Goal: Transaction & Acquisition: Obtain resource

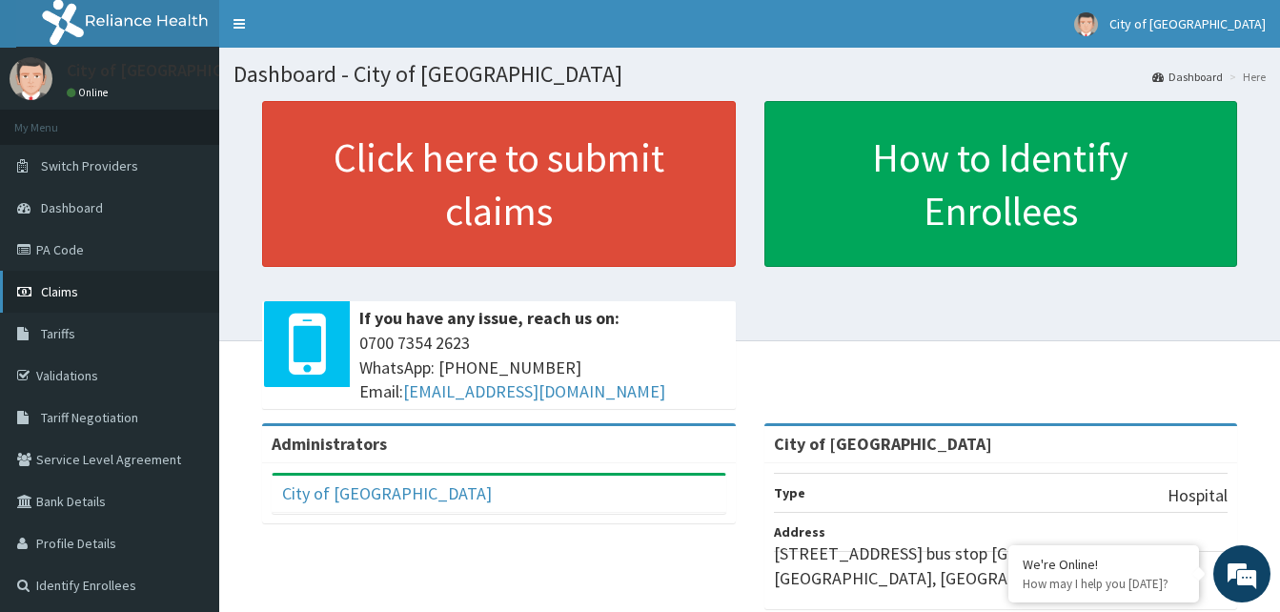
click at [58, 285] on span "Claims" at bounding box center [59, 291] width 37 height 17
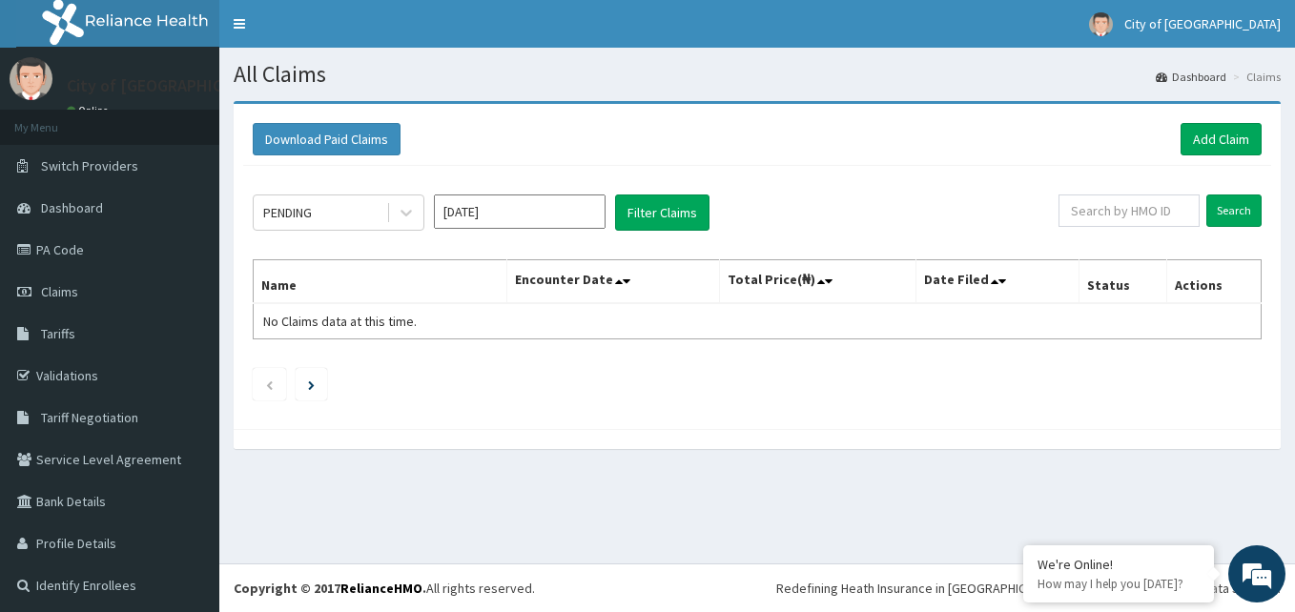
click at [513, 213] on input "Oct 2025" at bounding box center [520, 211] width 172 height 34
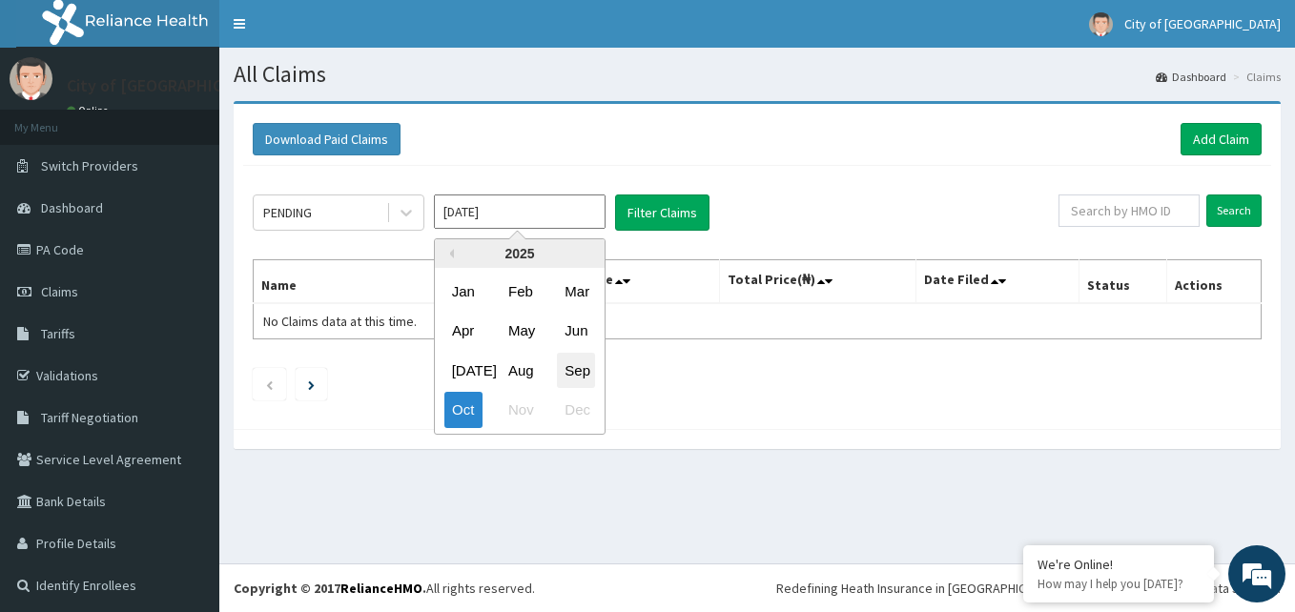
click at [578, 363] on div "Sep" at bounding box center [576, 370] width 38 height 35
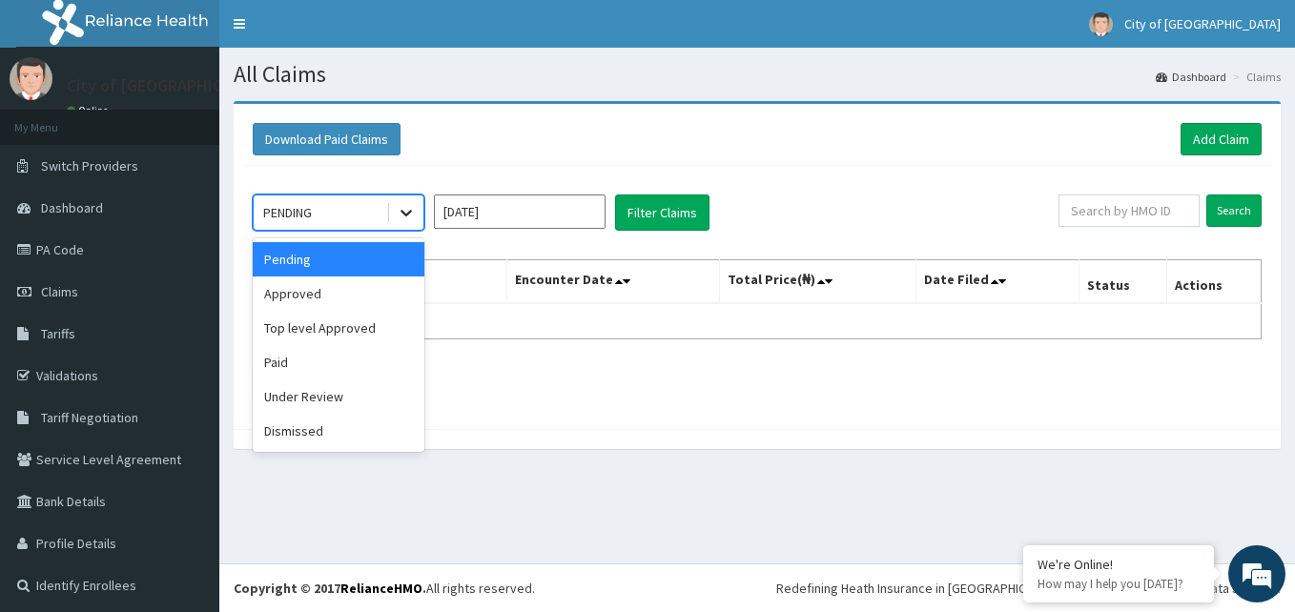
click at [404, 212] on icon at bounding box center [406, 212] width 19 height 19
click at [317, 355] on div "Paid" at bounding box center [339, 362] width 172 height 34
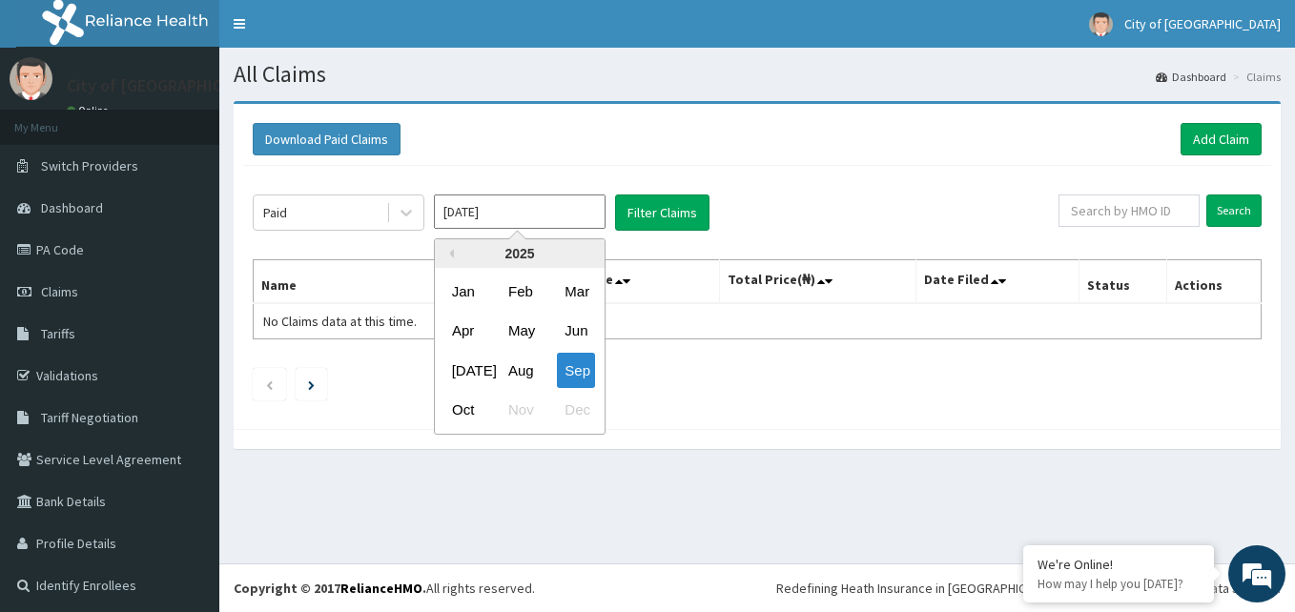
click at [585, 206] on input "Sep 2025" at bounding box center [520, 211] width 172 height 34
click at [469, 402] on div "Oct" at bounding box center [463, 410] width 38 height 35
type input "Oct 2025"
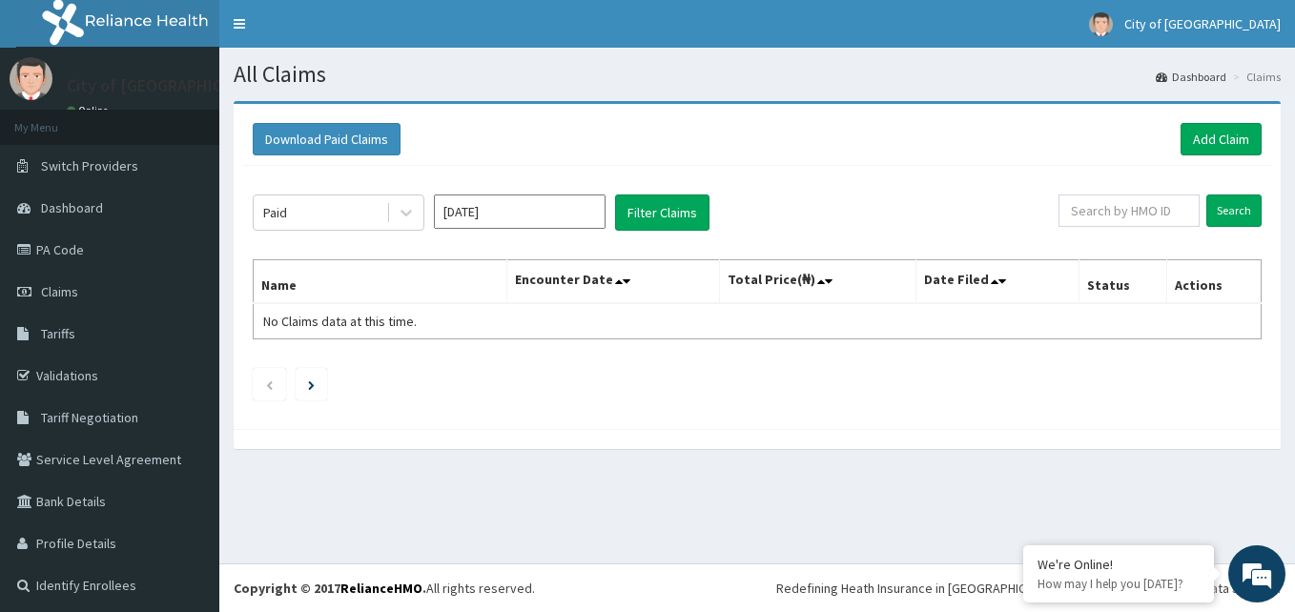
click at [660, 187] on div "Paid Oct 2025 Filter Claims Search Name Encounter Date Total Price(₦) Date File…" at bounding box center [757, 293] width 1028 height 254
click at [663, 194] on button "Filter Claims" at bounding box center [662, 212] width 94 height 36
click at [666, 215] on button "Filter Claims" at bounding box center [662, 212] width 94 height 36
click at [336, 133] on button "Download Paid Claims" at bounding box center [327, 139] width 148 height 32
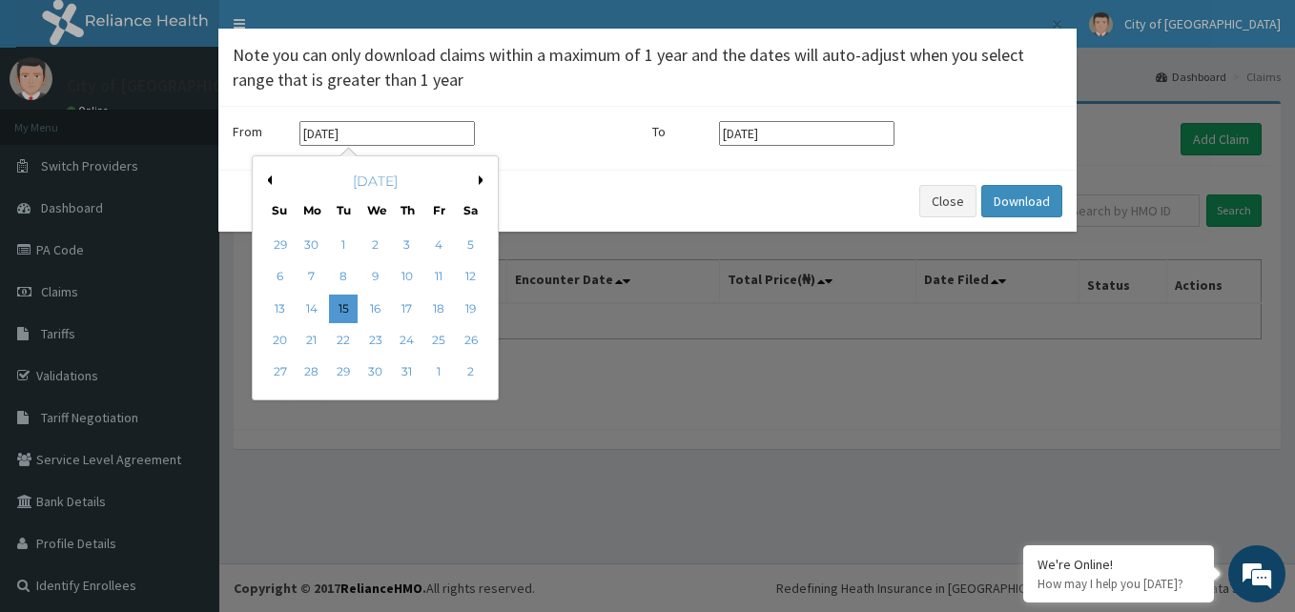
click at [403, 134] on input "15-07-2025" at bounding box center [386, 133] width 175 height 25
click at [272, 180] on div "July 2025" at bounding box center [375, 181] width 230 height 19
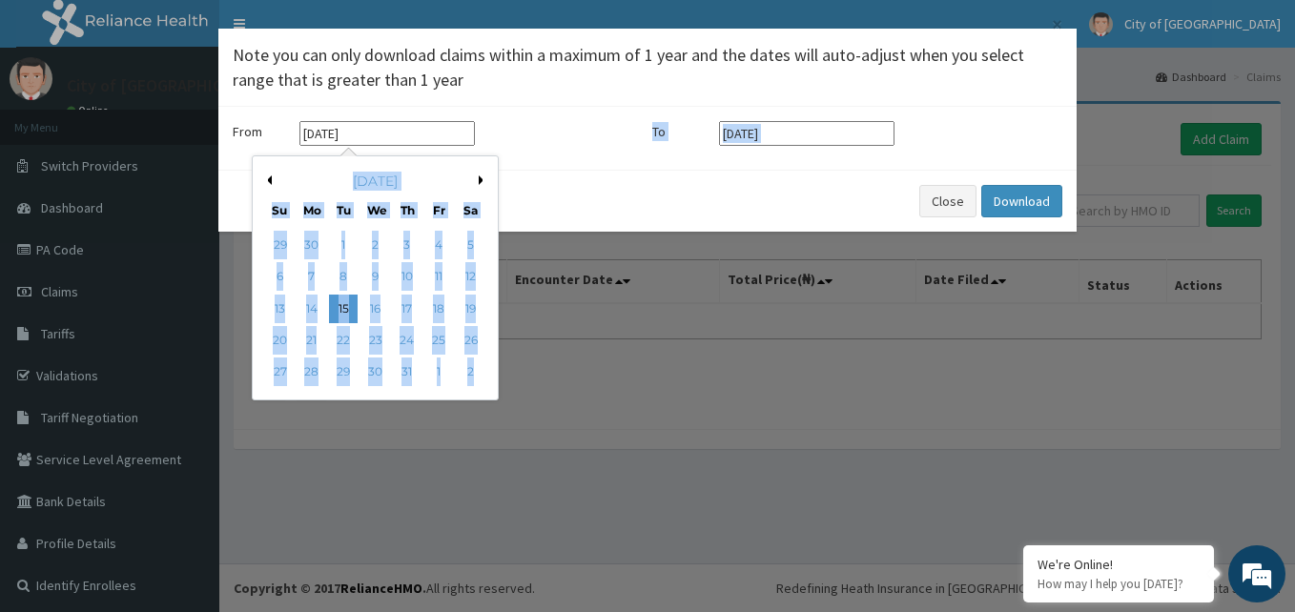
drag, startPoint x: 272, startPoint y: 180, endPoint x: 462, endPoint y: 470, distance: 346.9
click at [462, 470] on div "× Note you can only download claims within a maximum of 1 year and the dates wi…" at bounding box center [647, 306] width 1295 height 612
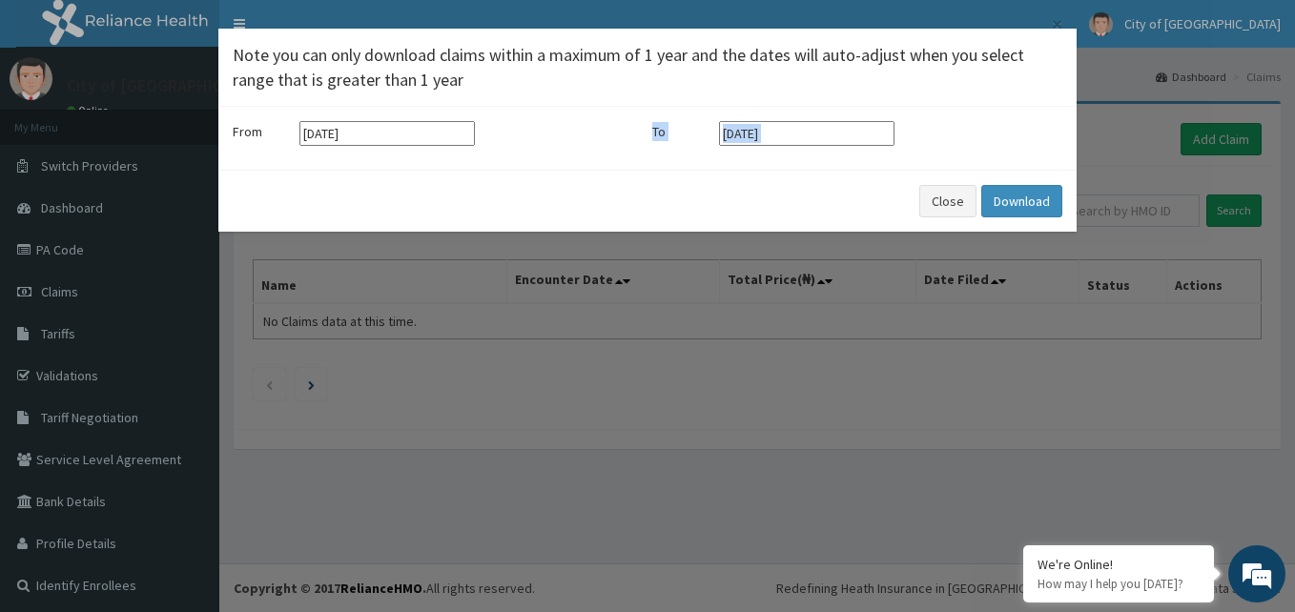
click at [462, 470] on div "× Note you can only download claims within a maximum of 1 year and the dates wi…" at bounding box center [647, 306] width 1295 height 612
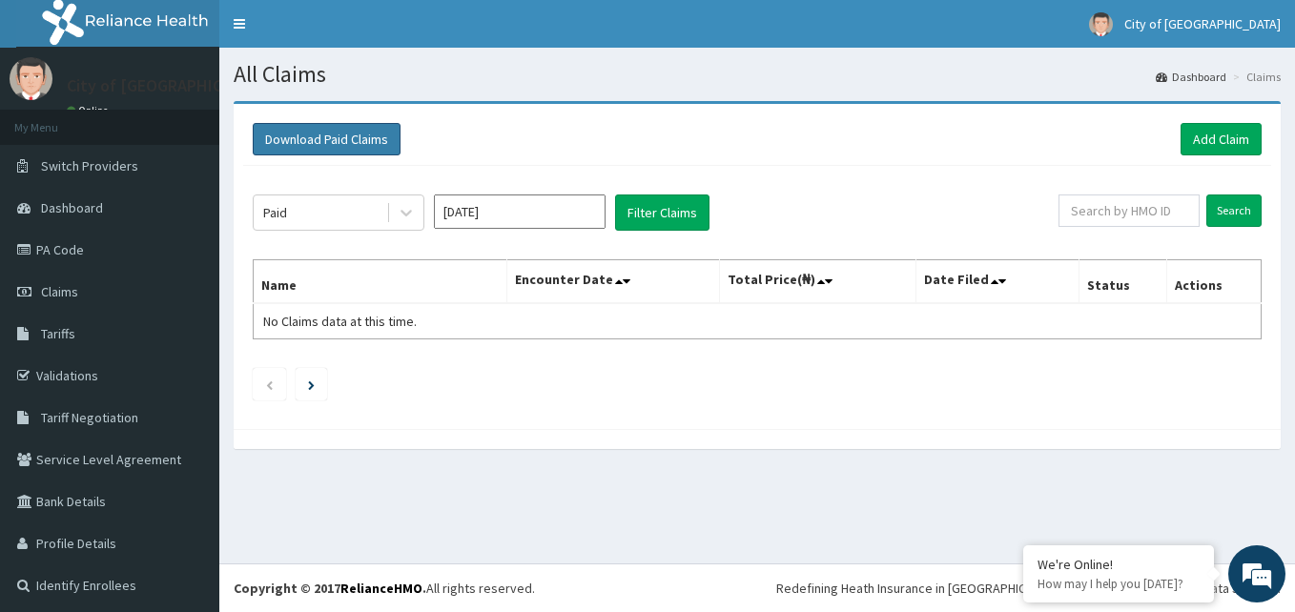
click at [358, 131] on button "Download Paid Claims" at bounding box center [327, 139] width 148 height 32
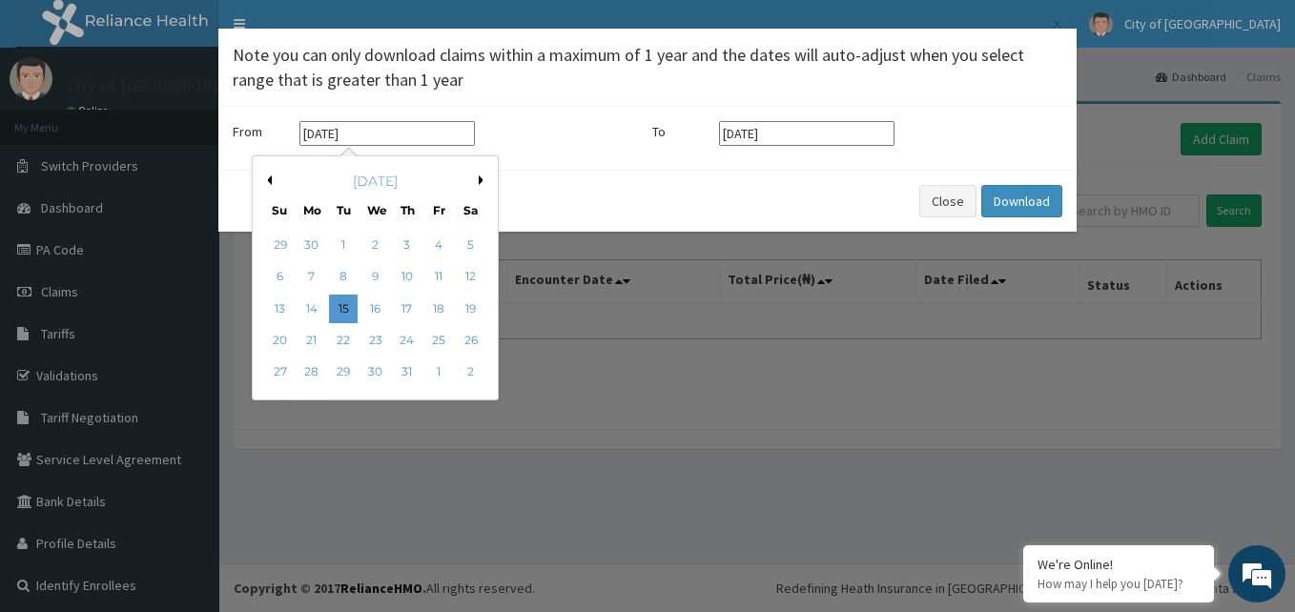
click at [407, 140] on input "15-07-2025" at bounding box center [386, 133] width 175 height 25
click at [270, 181] on button "Previous Month" at bounding box center [267, 180] width 10 height 10
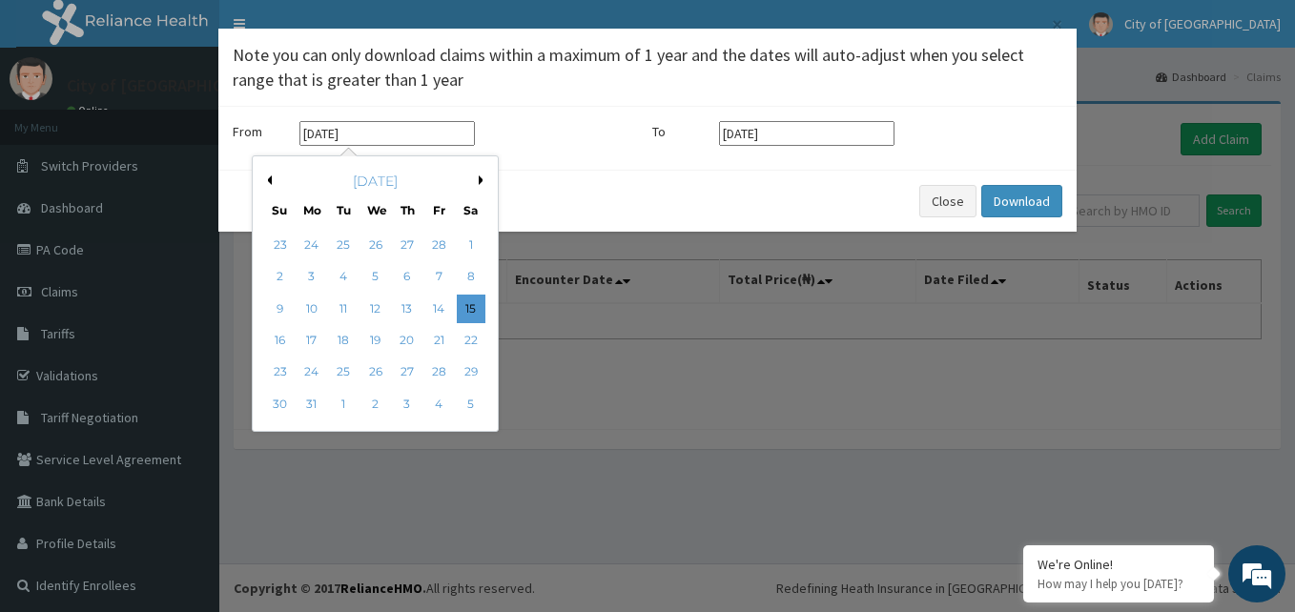
click at [270, 181] on button "Previous Month" at bounding box center [267, 180] width 10 height 10
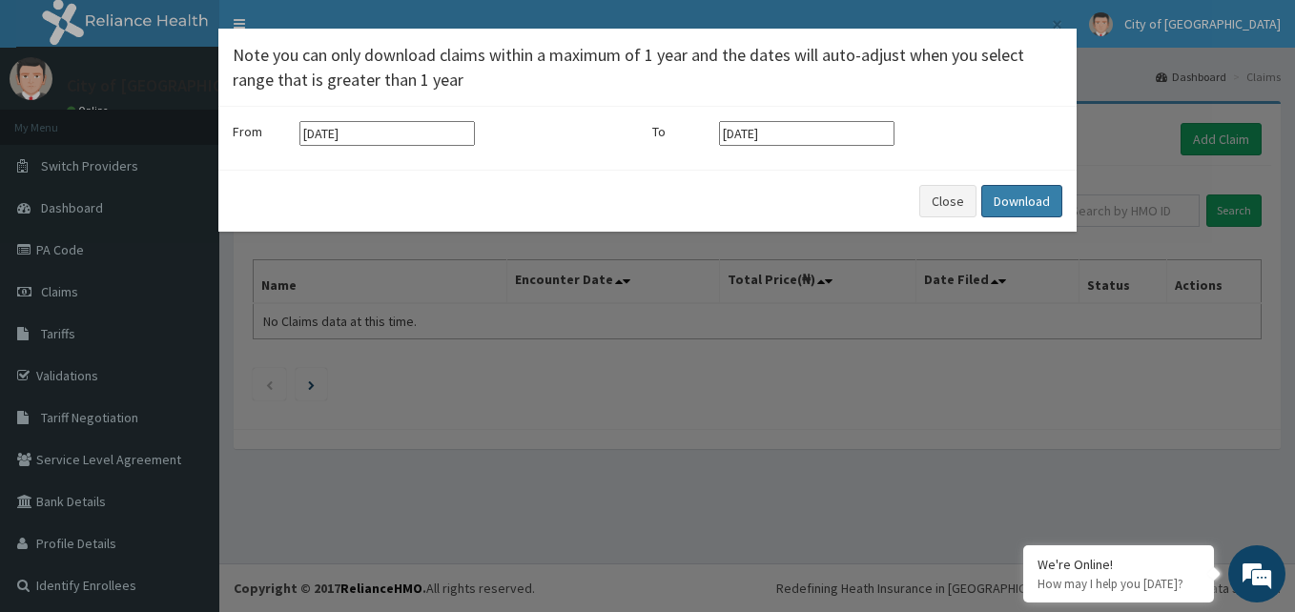
click at [1029, 190] on button "Download" at bounding box center [1021, 201] width 81 height 32
click at [938, 199] on button "Close" at bounding box center [947, 201] width 57 height 32
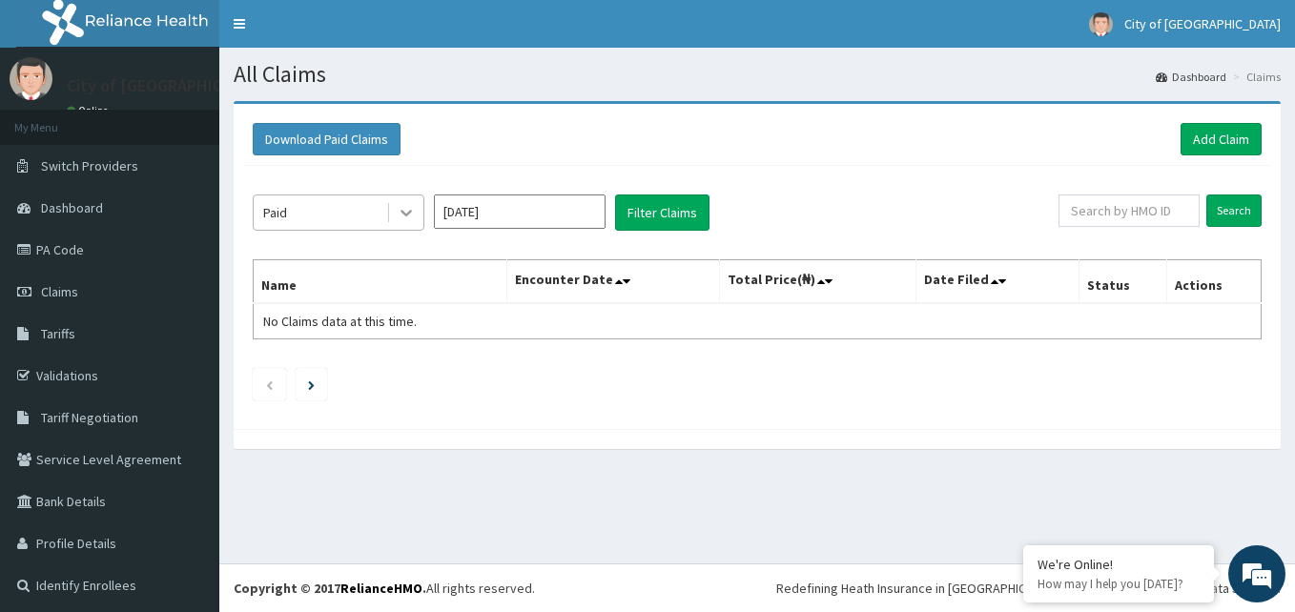
click at [416, 211] on div at bounding box center [406, 212] width 34 height 34
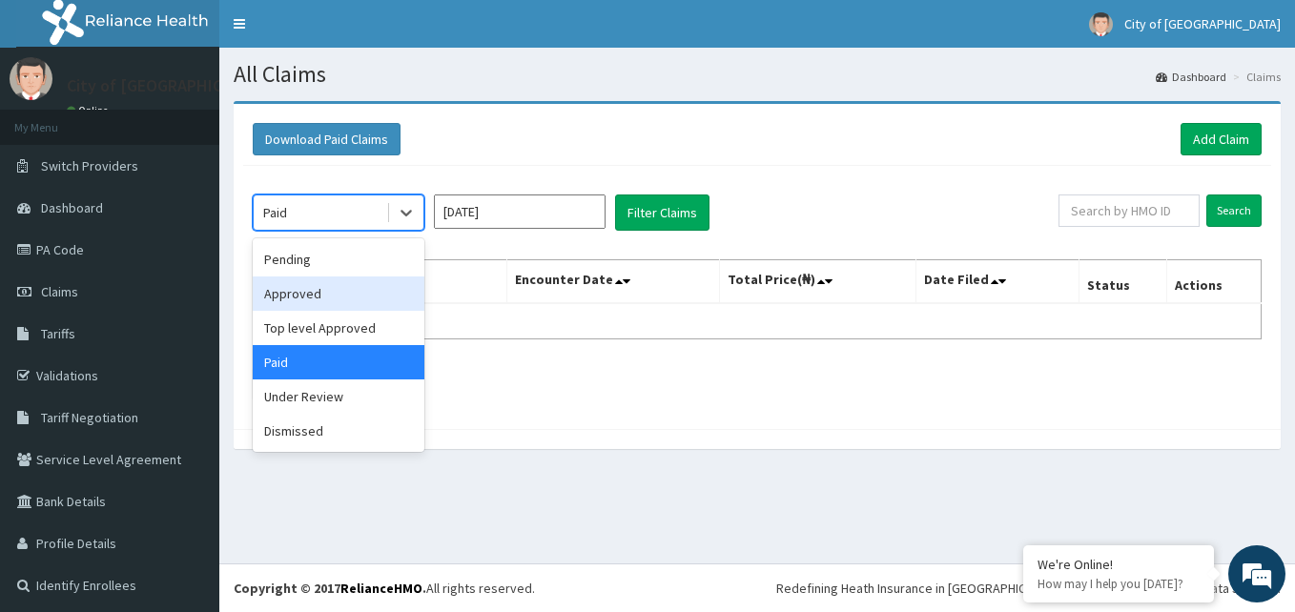
click at [364, 304] on div "Approved" at bounding box center [339, 293] width 172 height 34
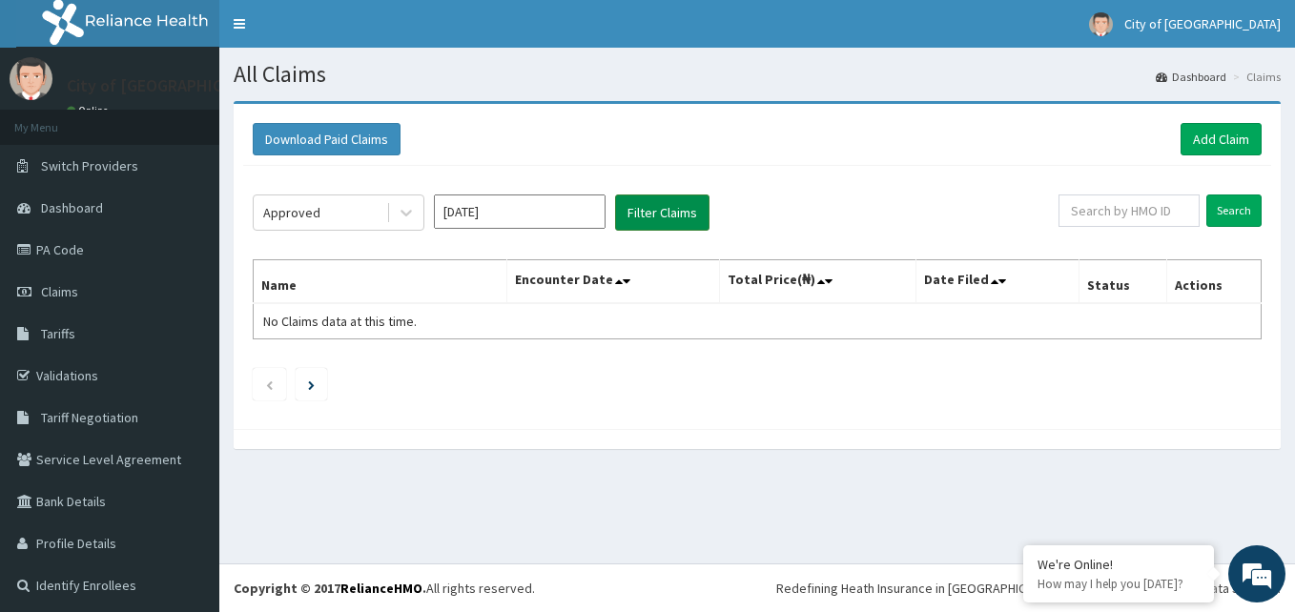
click at [631, 215] on button "Filter Claims" at bounding box center [662, 212] width 94 height 36
click at [92, 201] on span "Dashboard" at bounding box center [72, 207] width 62 height 17
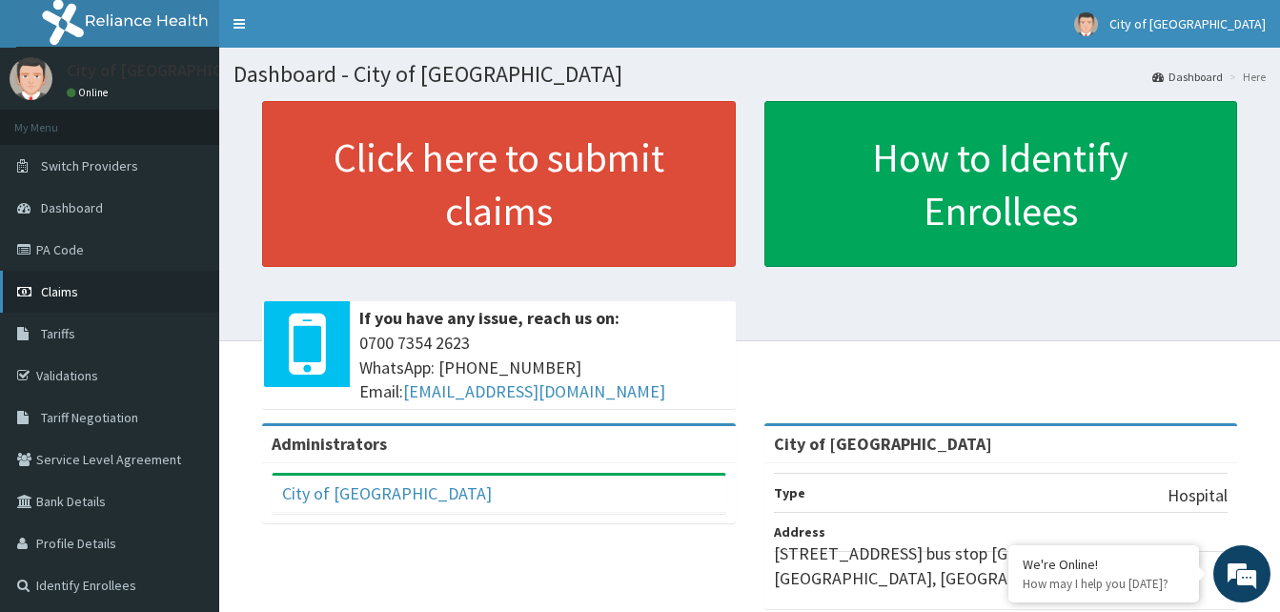
click at [68, 296] on span "Claims" at bounding box center [59, 291] width 37 height 17
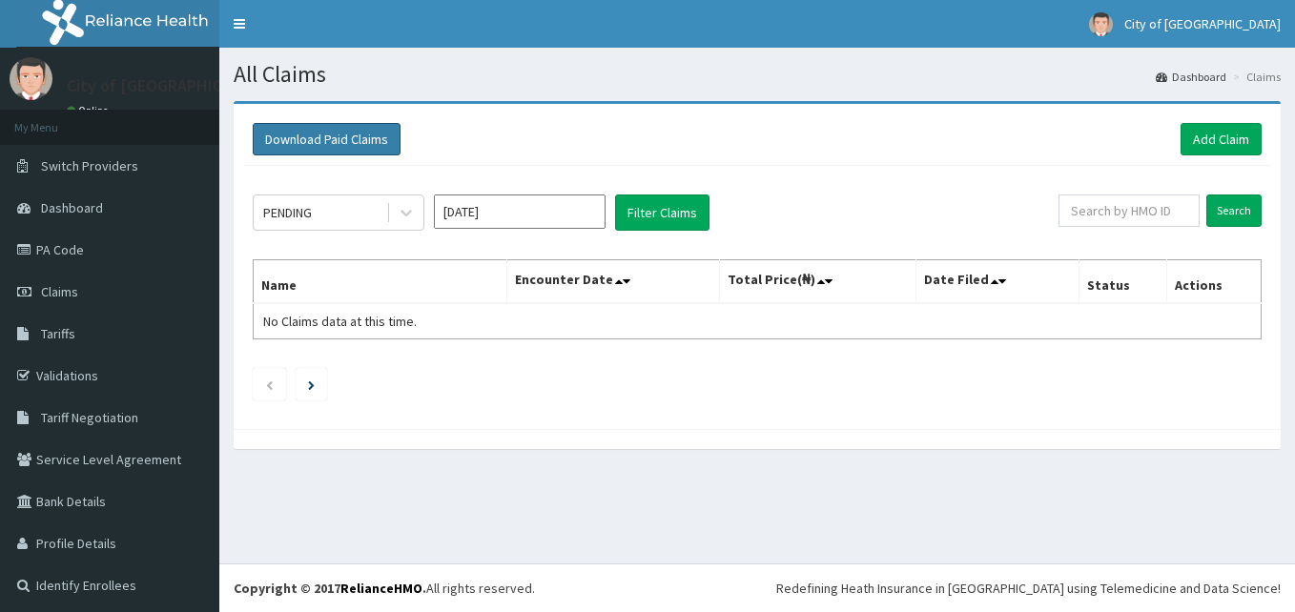
click at [358, 133] on button "Download Paid Claims" at bounding box center [327, 139] width 148 height 32
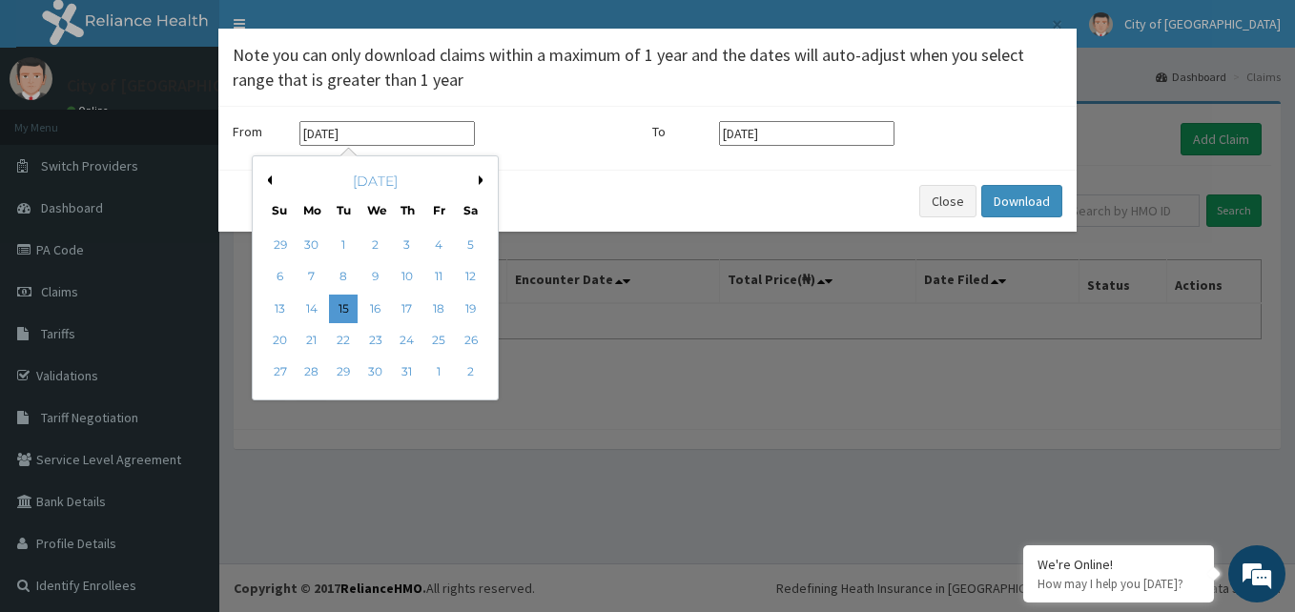
click at [394, 132] on input "15-07-2025" at bounding box center [386, 133] width 175 height 25
click at [273, 181] on div "July 2025" at bounding box center [375, 181] width 230 height 19
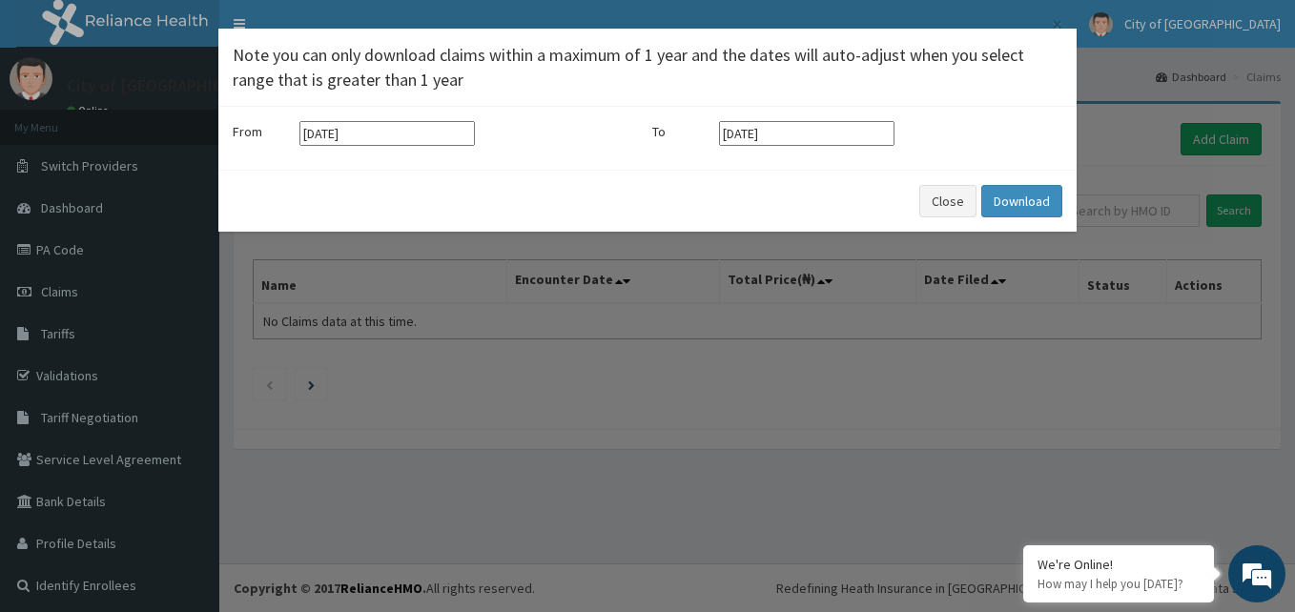
click at [452, 511] on div "× Note you can only download claims within a maximum of 1 year and the dates wi…" at bounding box center [647, 306] width 1295 height 612
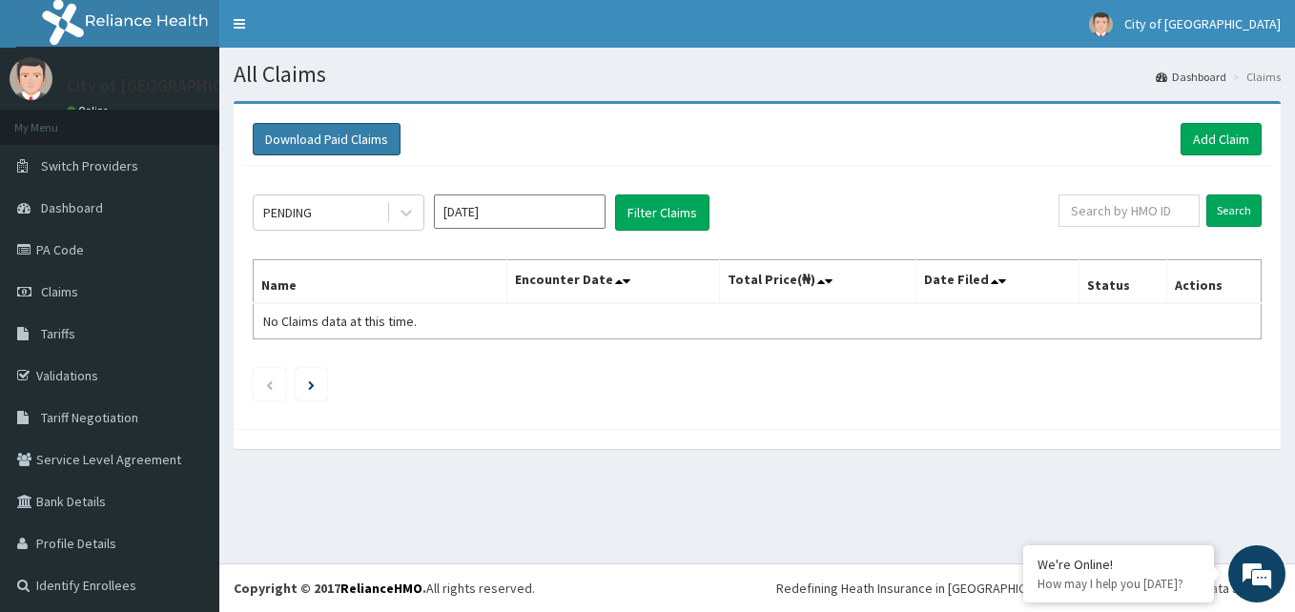
click at [362, 148] on button "Download Paid Claims" at bounding box center [327, 139] width 148 height 32
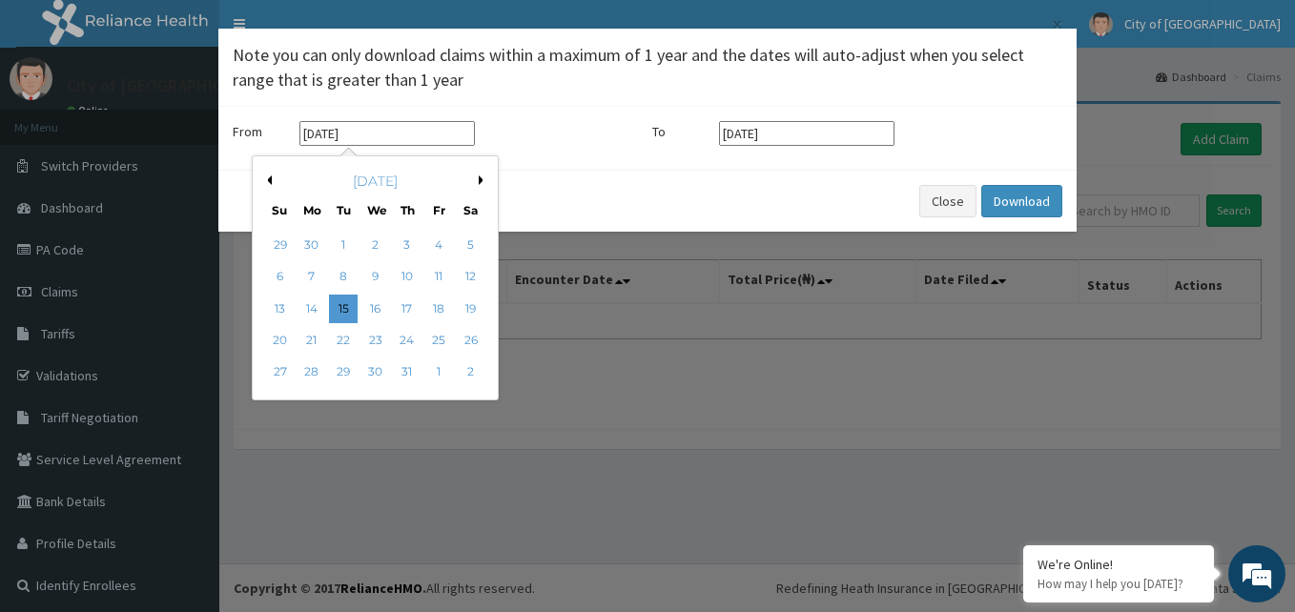
click at [376, 131] on input "15-07-2025" at bounding box center [386, 133] width 175 height 25
click at [273, 180] on div "July 2025" at bounding box center [375, 181] width 230 height 19
click at [270, 180] on button "Previous Month" at bounding box center [267, 180] width 10 height 10
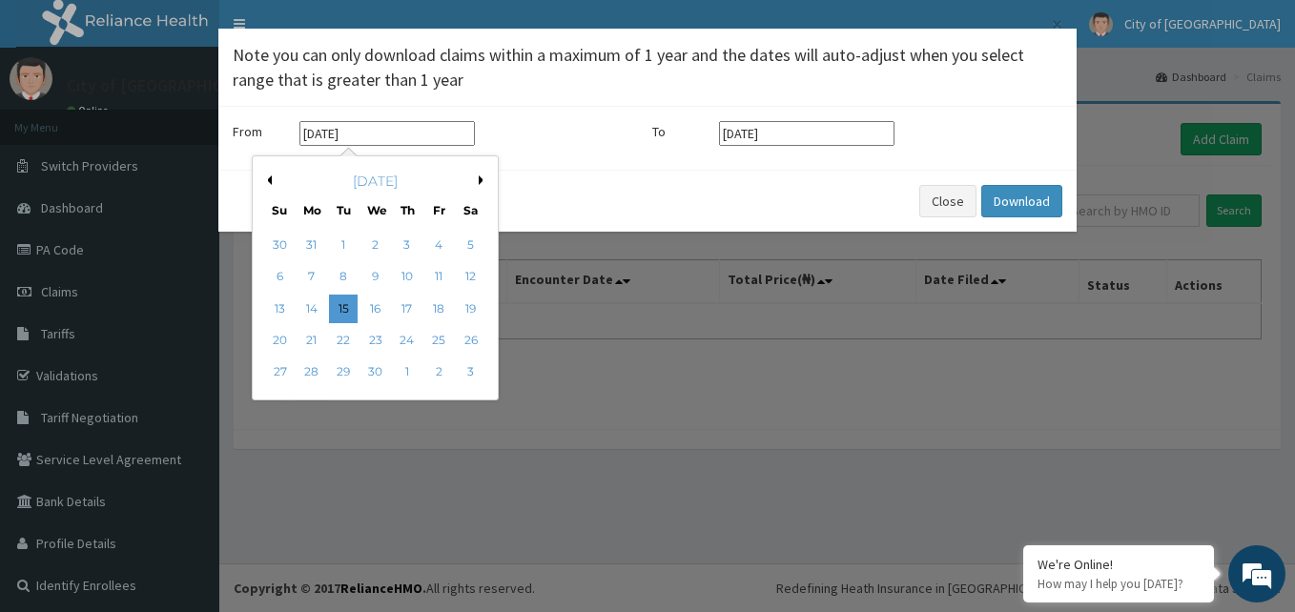
click at [270, 180] on button "Previous Month" at bounding box center [267, 180] width 10 height 10
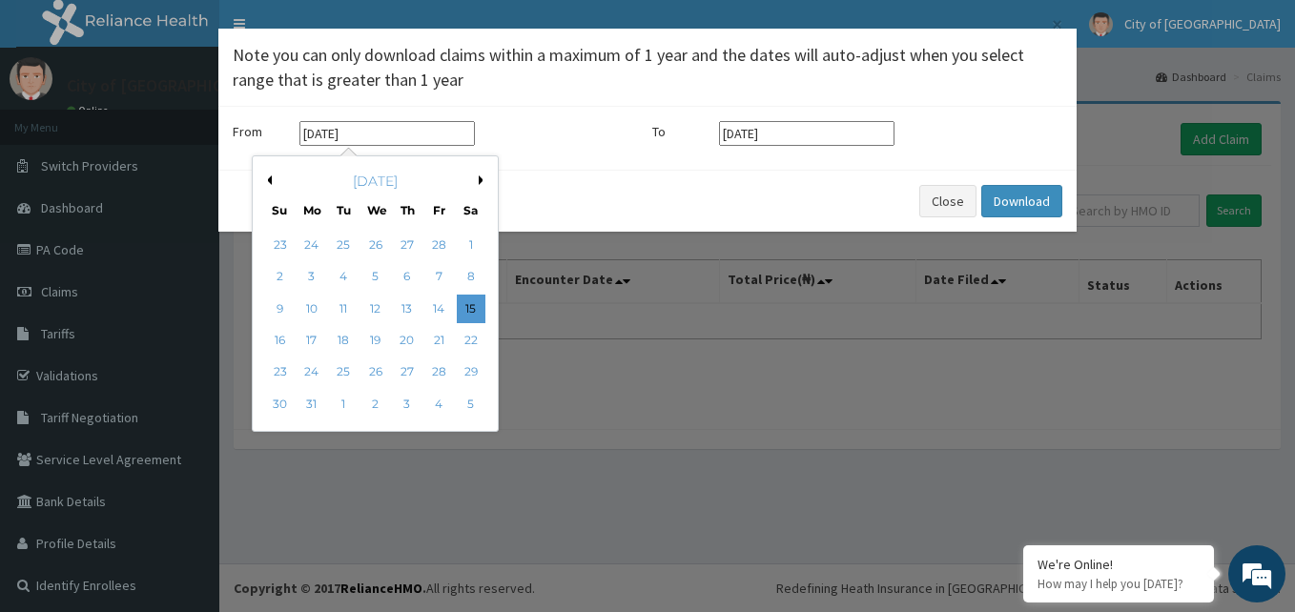
click at [270, 180] on button "Previous Month" at bounding box center [267, 180] width 10 height 10
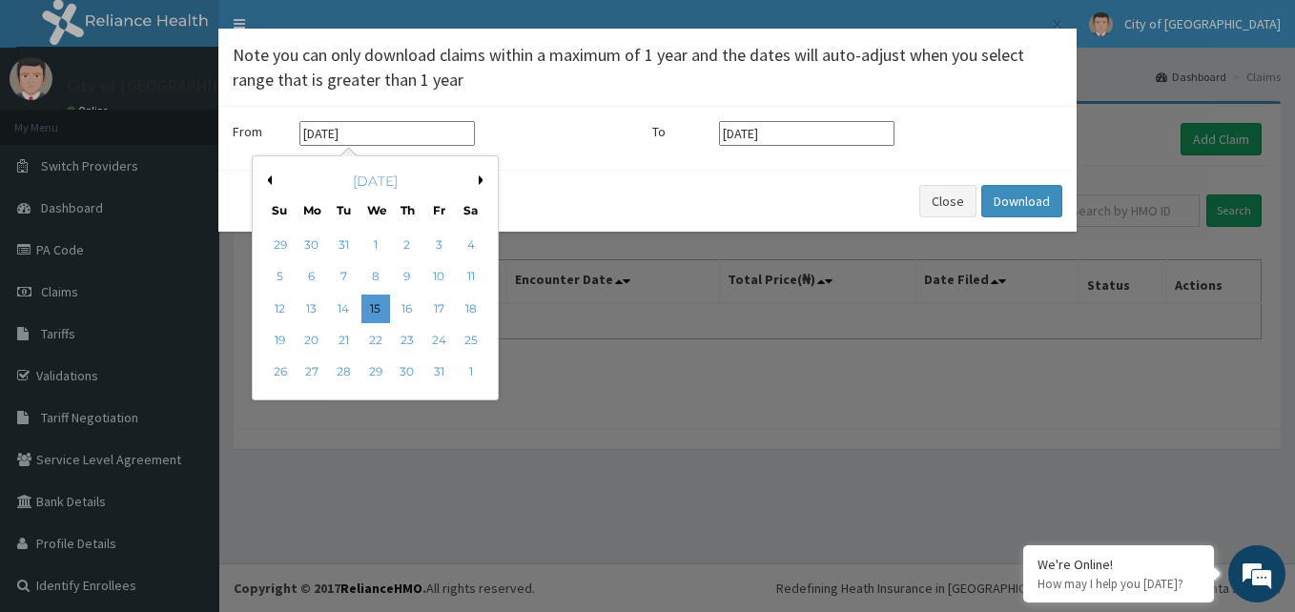
click at [270, 180] on button "Previous Month" at bounding box center [267, 180] width 10 height 10
click at [480, 175] on button "Next Month" at bounding box center [484, 180] width 10 height 10
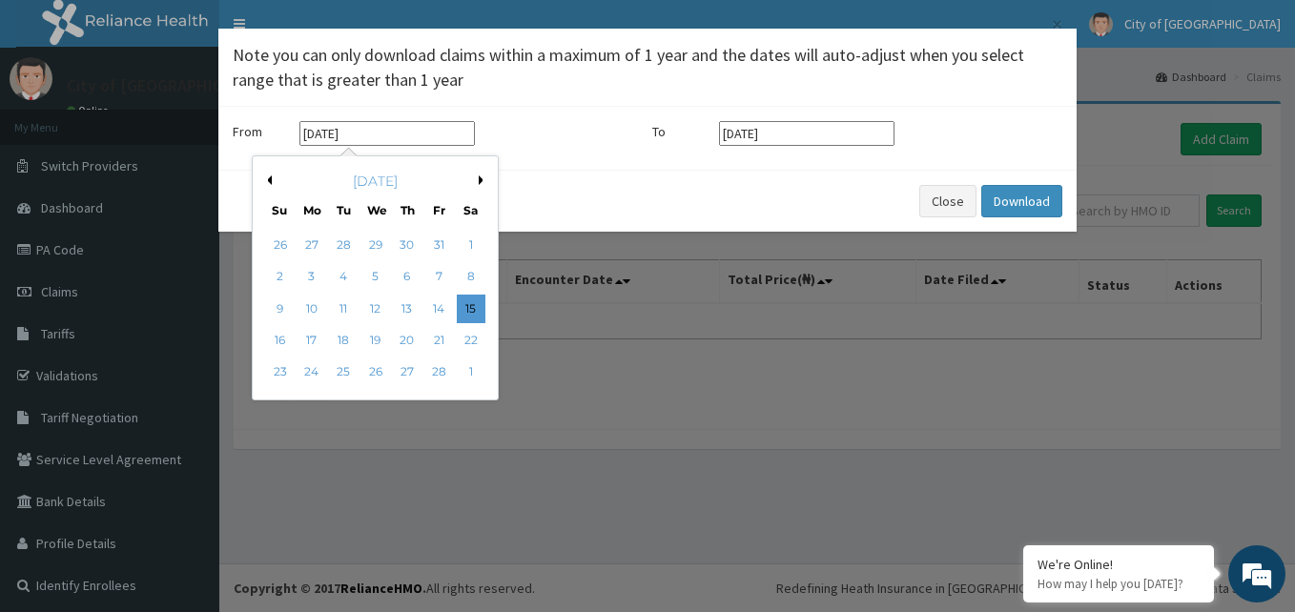
click at [271, 180] on button "Previous Month" at bounding box center [267, 180] width 10 height 10
click at [375, 238] on div "1" at bounding box center [375, 245] width 29 height 29
type input "01-01-2025"
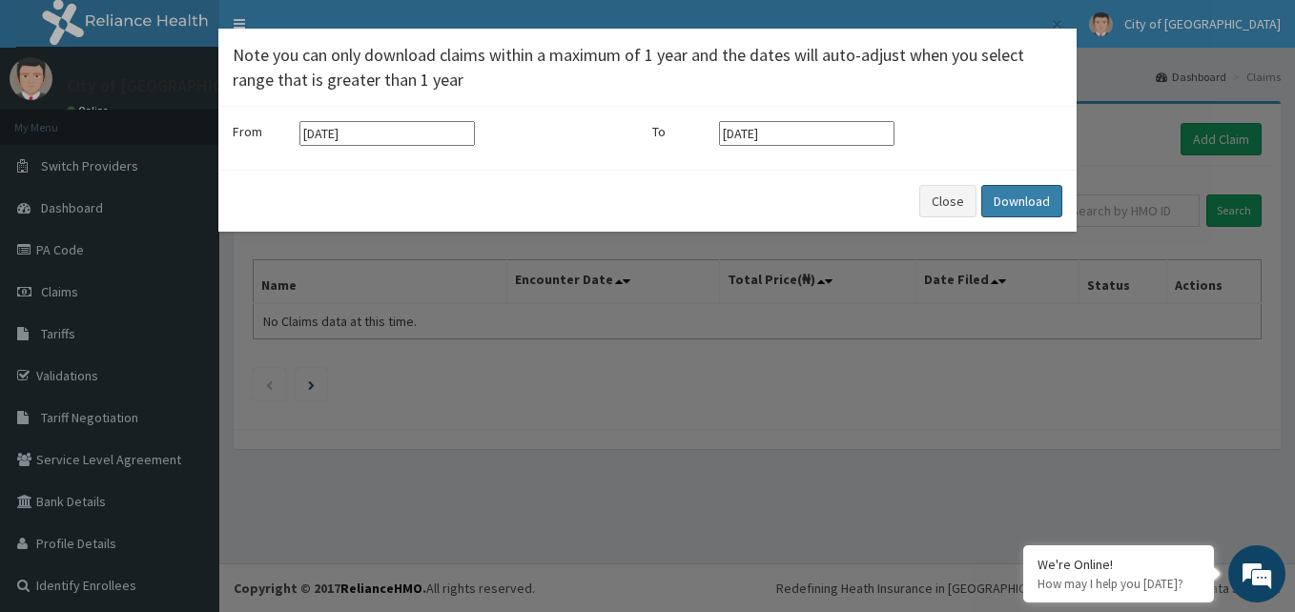
click at [1020, 195] on button "Download" at bounding box center [1021, 201] width 81 height 32
click at [751, 397] on div "× Note you can only download claims within a maximum of 1 year and the dates wi…" at bounding box center [647, 306] width 1295 height 612
